Goal: Transaction & Acquisition: Purchase product/service

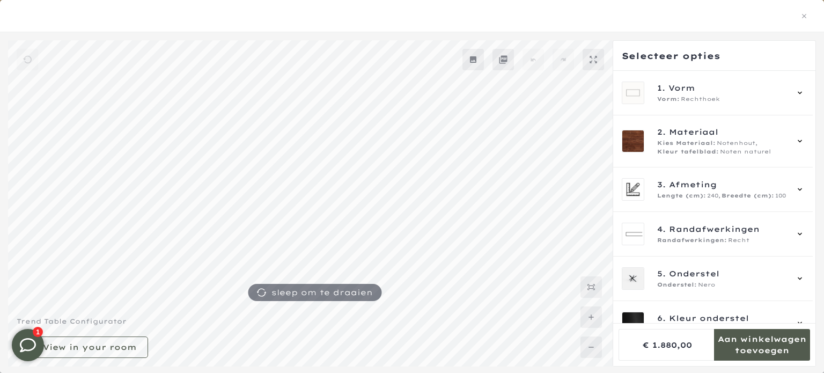
click at [766, 353] on mmq-formatted-message at bounding box center [762, 344] width 96 height 21
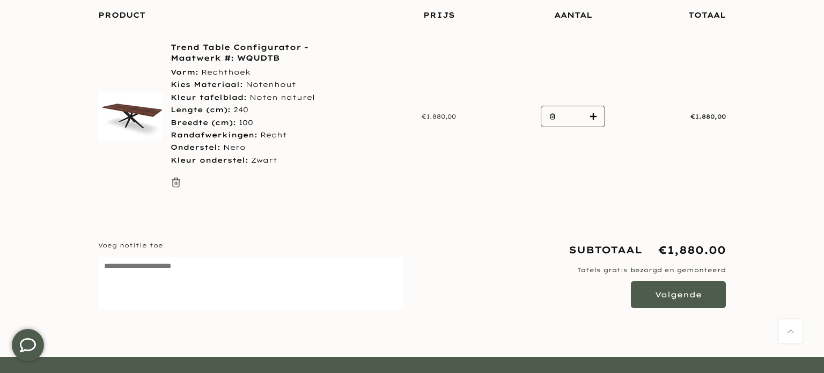
scroll to position [193, 0]
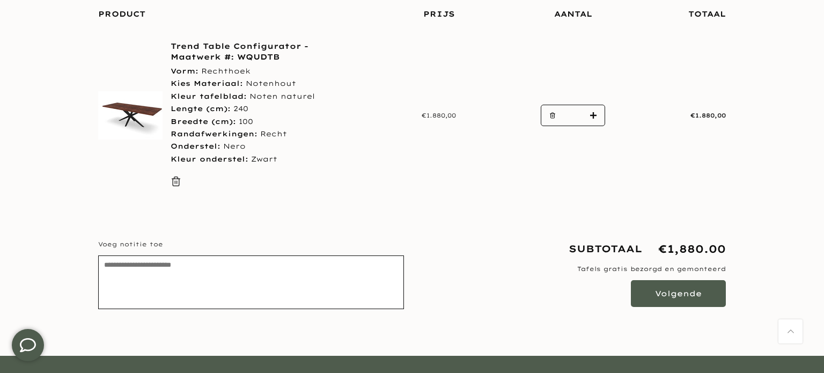
click at [226, 266] on textarea "Voeg notitie toe Bewerkt notitie" at bounding box center [251, 282] width 306 height 54
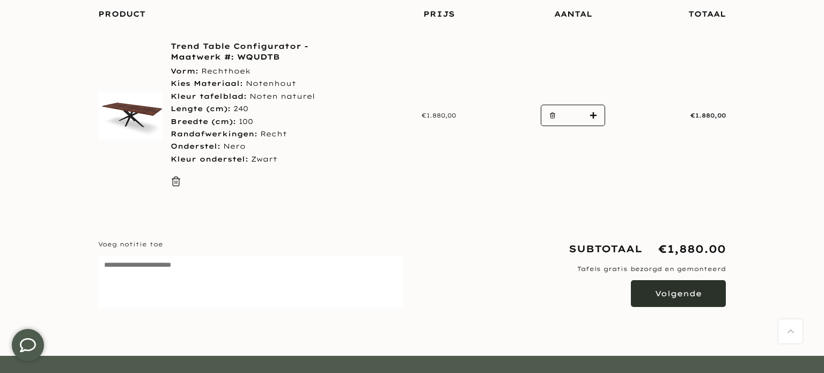
click at [703, 298] on button "Volgende" at bounding box center [678, 293] width 95 height 27
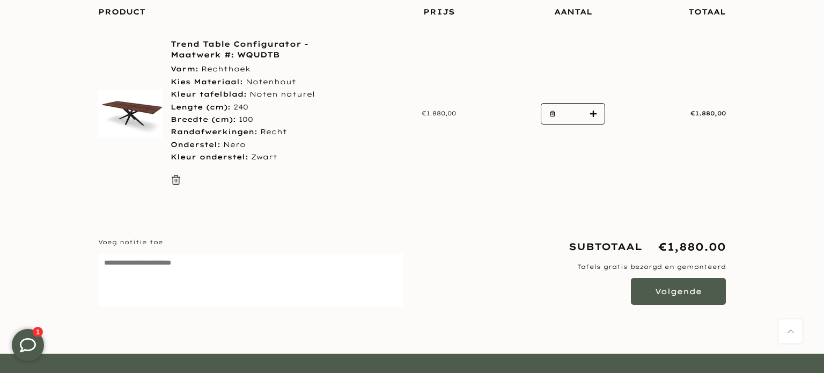
click at [784, 67] on section "Staat cookies toe om de winkelwagen te gebruiken Product Prijs Aantal Totaal Tr…" at bounding box center [412, 174] width 824 height 359
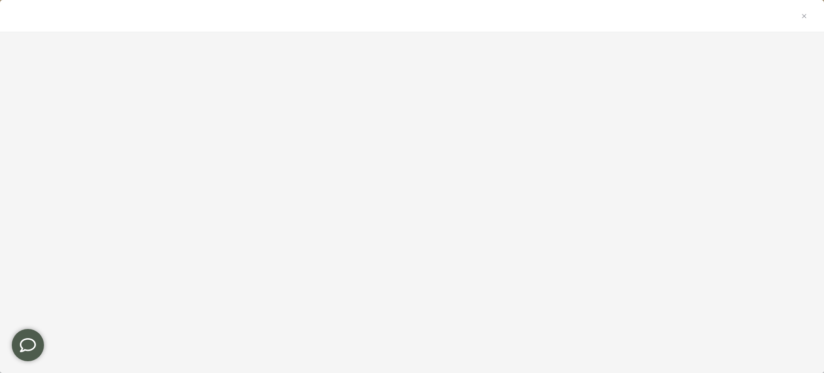
click at [683, 214] on div at bounding box center [412, 175] width 824 height 270
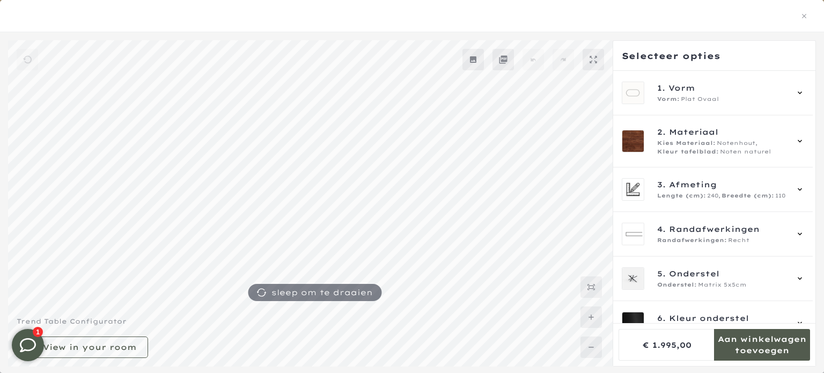
click at [755, 345] on mmq-formatted-message at bounding box center [762, 344] width 96 height 21
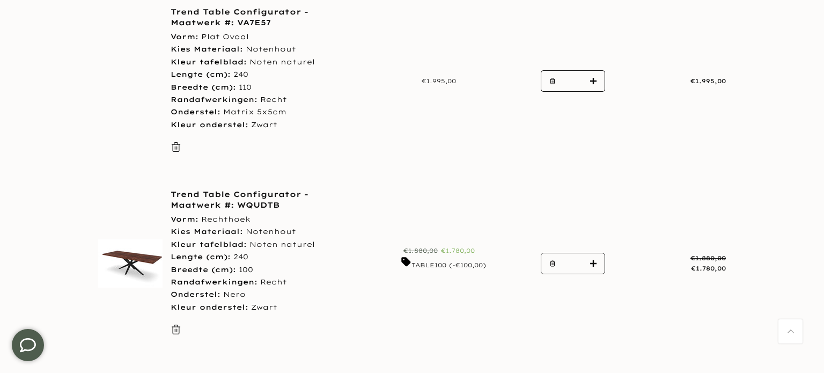
scroll to position [234, 0]
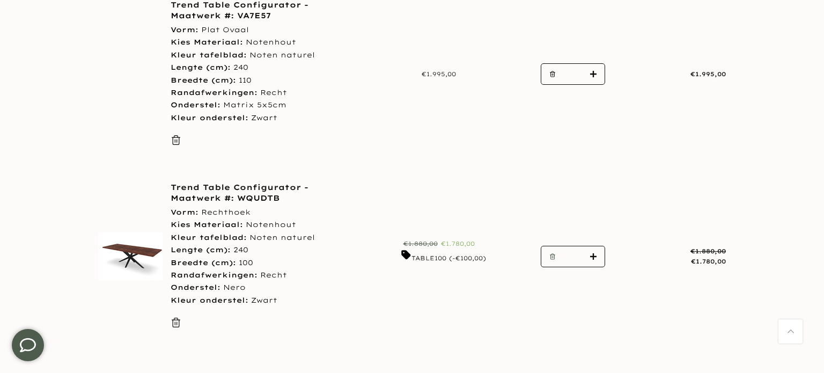
click at [550, 256] on use "button" at bounding box center [552, 256] width 5 height 5
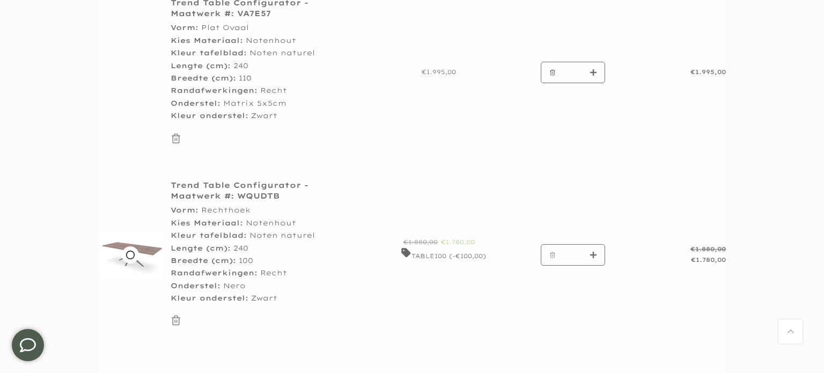
type input "*"
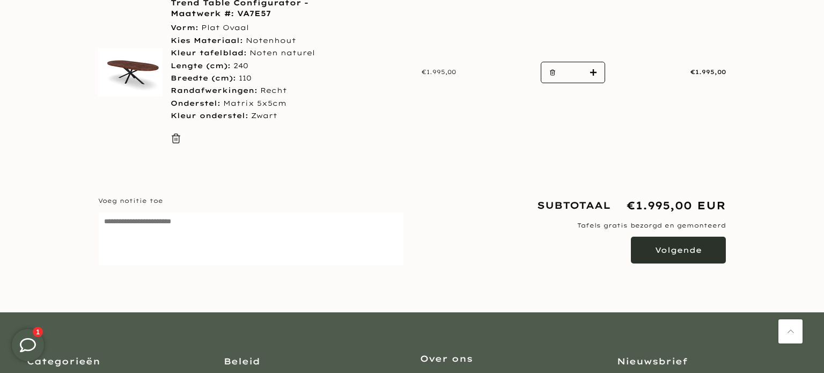
click at [683, 258] on button "Volgende" at bounding box center [678, 250] width 95 height 27
